Goal: Task Accomplishment & Management: Manage account settings

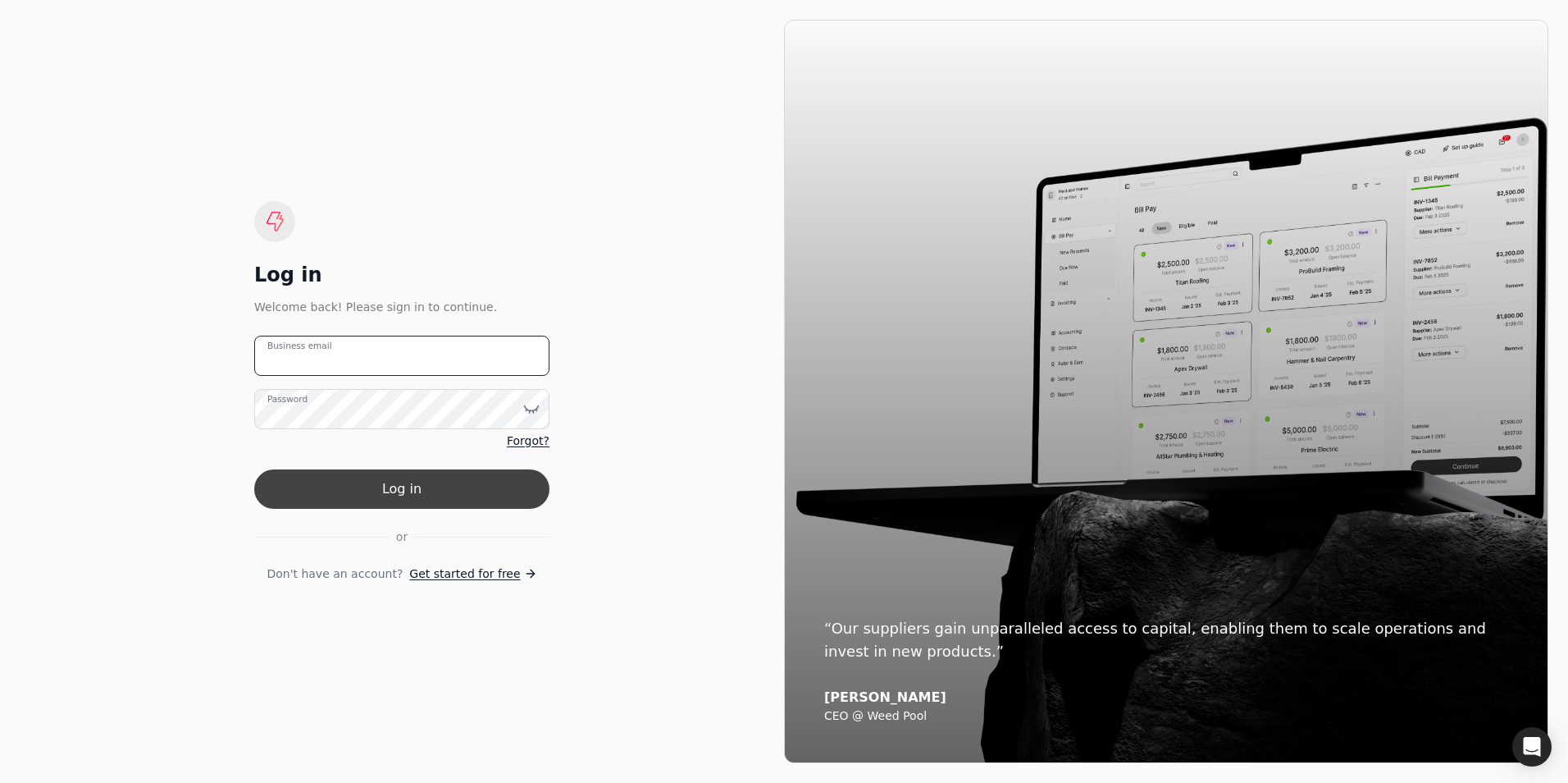
type email "[PERSON_NAME][EMAIL_ADDRESS][DOMAIN_NAME]"
click at [420, 487] on button "Log in" at bounding box center [402, 489] width 295 height 40
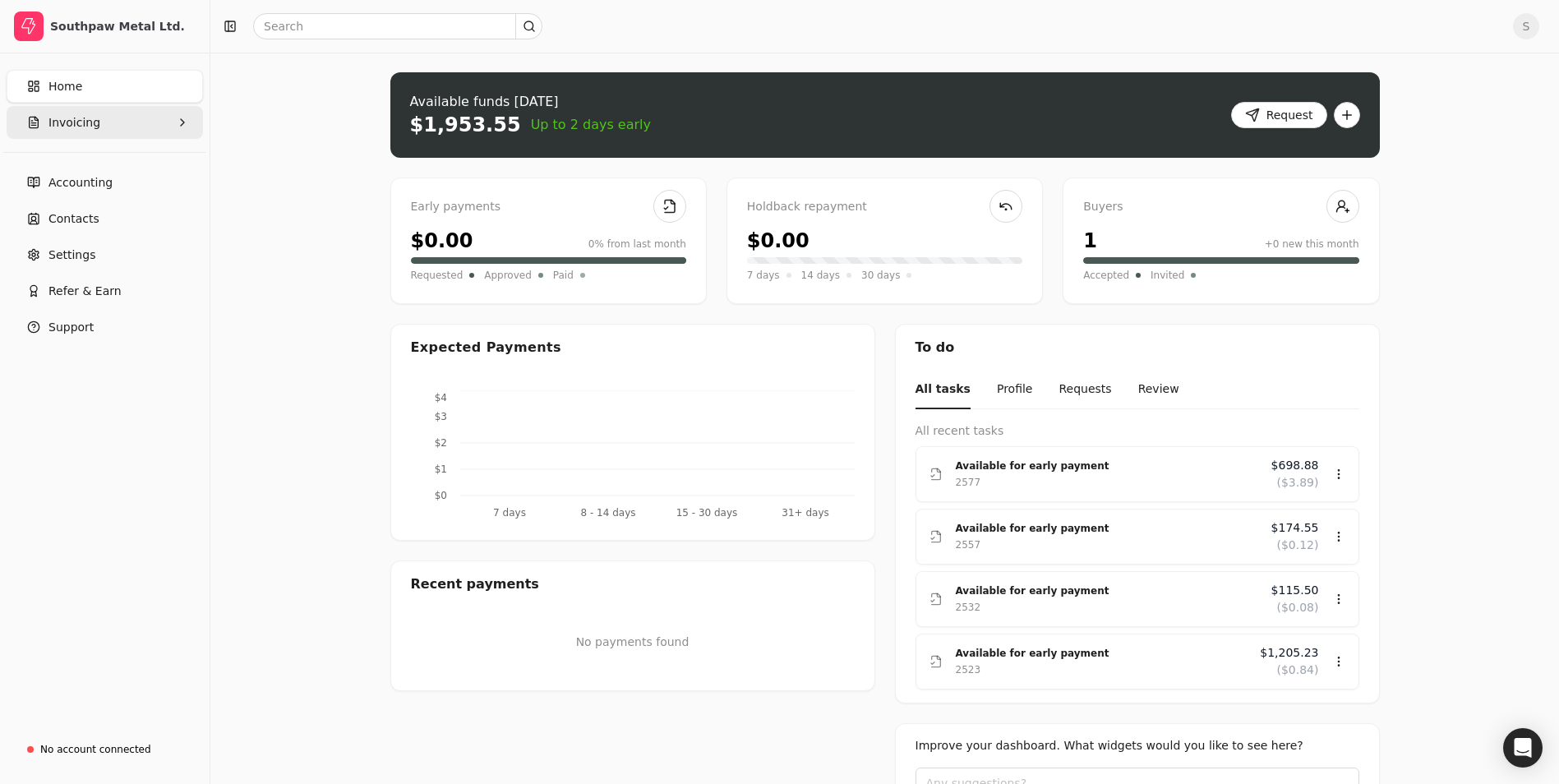
click at [78, 132] on button "Invoicing" at bounding box center [104, 122] width 196 height 33
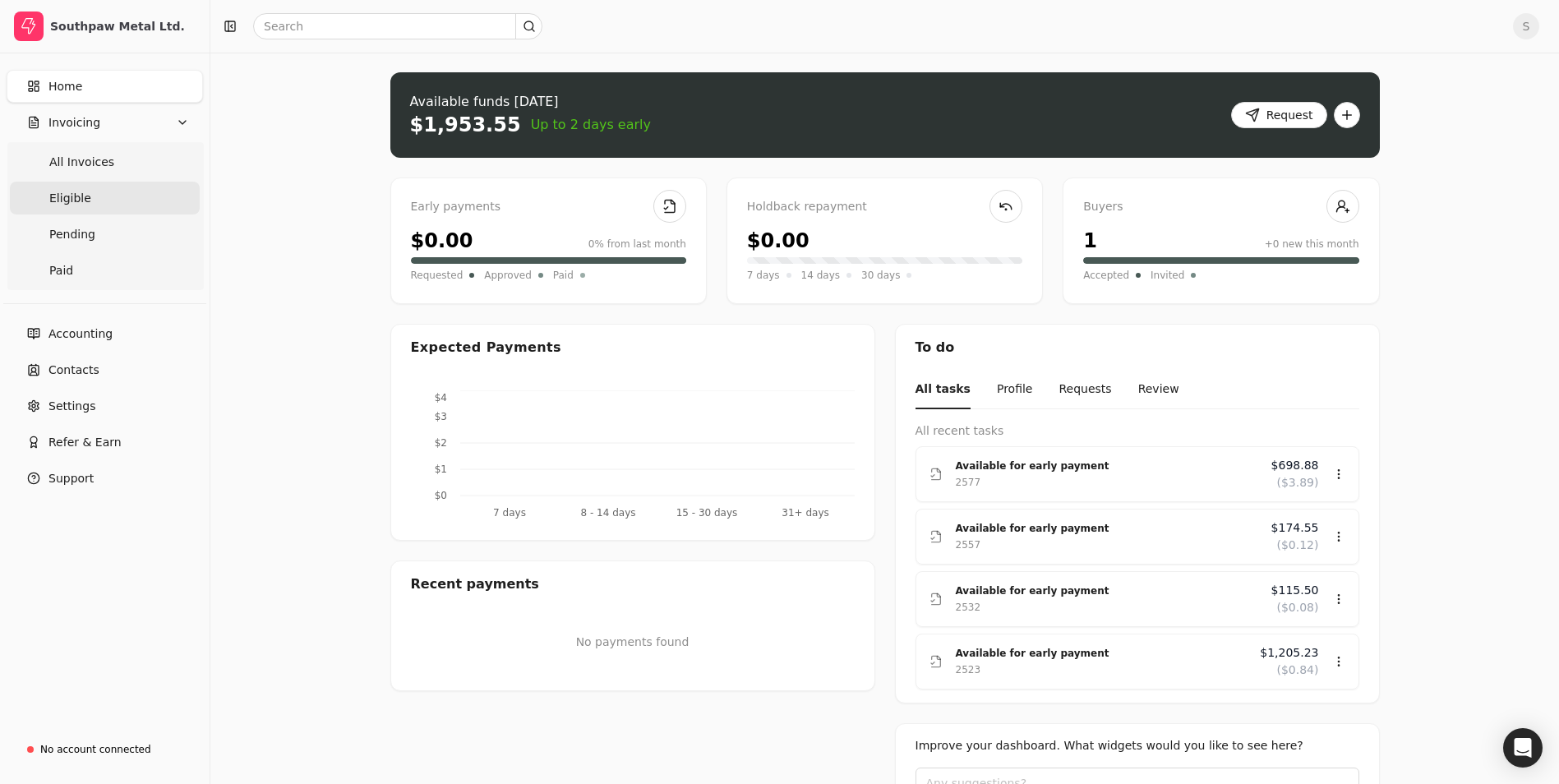
click at [71, 185] on link "Eligible" at bounding box center [104, 198] width 189 height 33
